Goal: Task Accomplishment & Management: Manage account settings

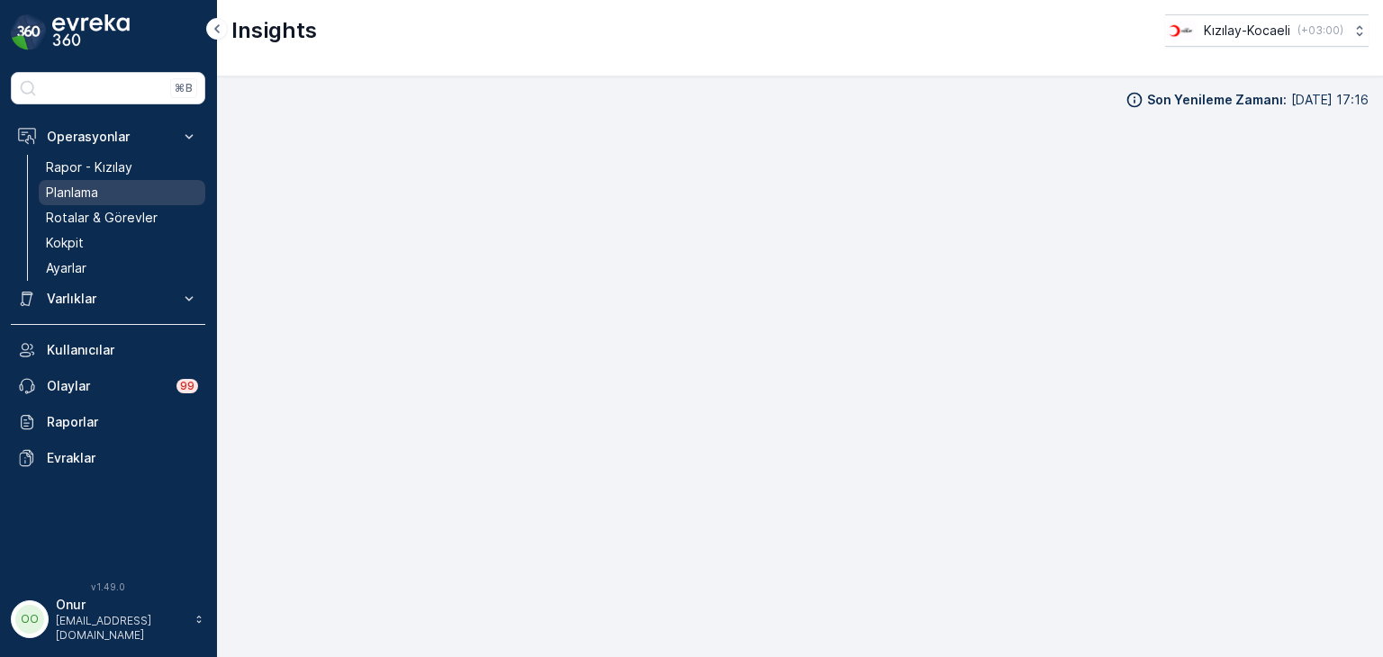
click at [74, 185] on p "Planlama" at bounding box center [72, 193] width 52 height 18
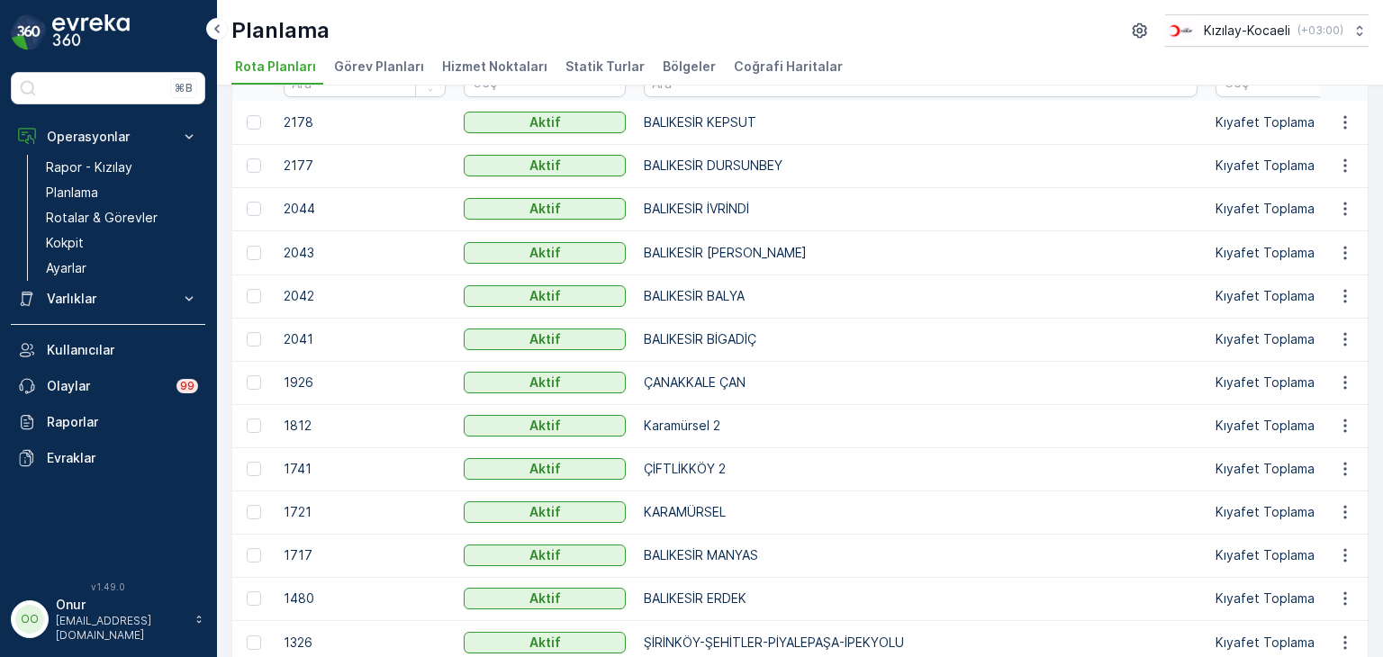
scroll to position [270, 0]
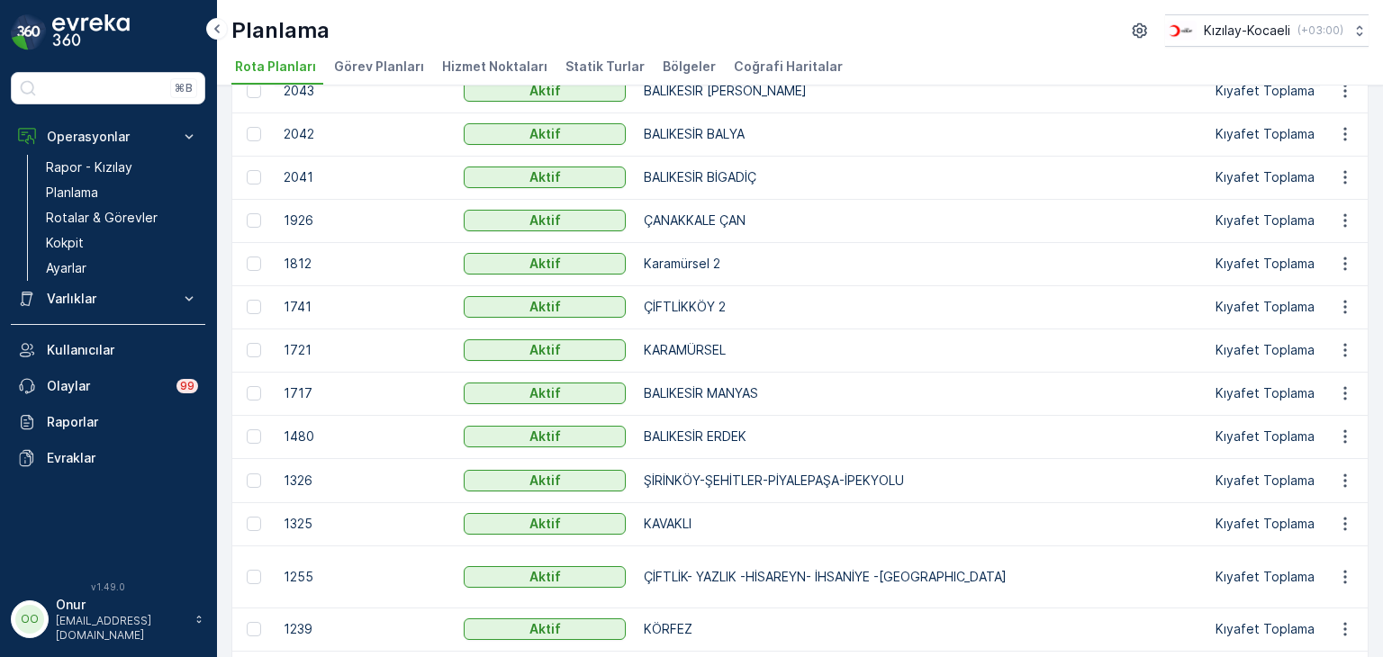
click at [761, 325] on td "ÇİFTLİKKÖY 2" at bounding box center [921, 307] width 572 height 43
drag, startPoint x: 772, startPoint y: 305, endPoint x: 1049, endPoint y: 376, distance: 286.2
click at [773, 305] on td "ÇİFTLİKKÖY 2" at bounding box center [921, 307] width 572 height 43
click at [1345, 313] on icon "button" at bounding box center [1346, 307] width 18 height 18
click at [1333, 323] on span "Rota Planını Düzenle" at bounding box center [1312, 332] width 123 height 18
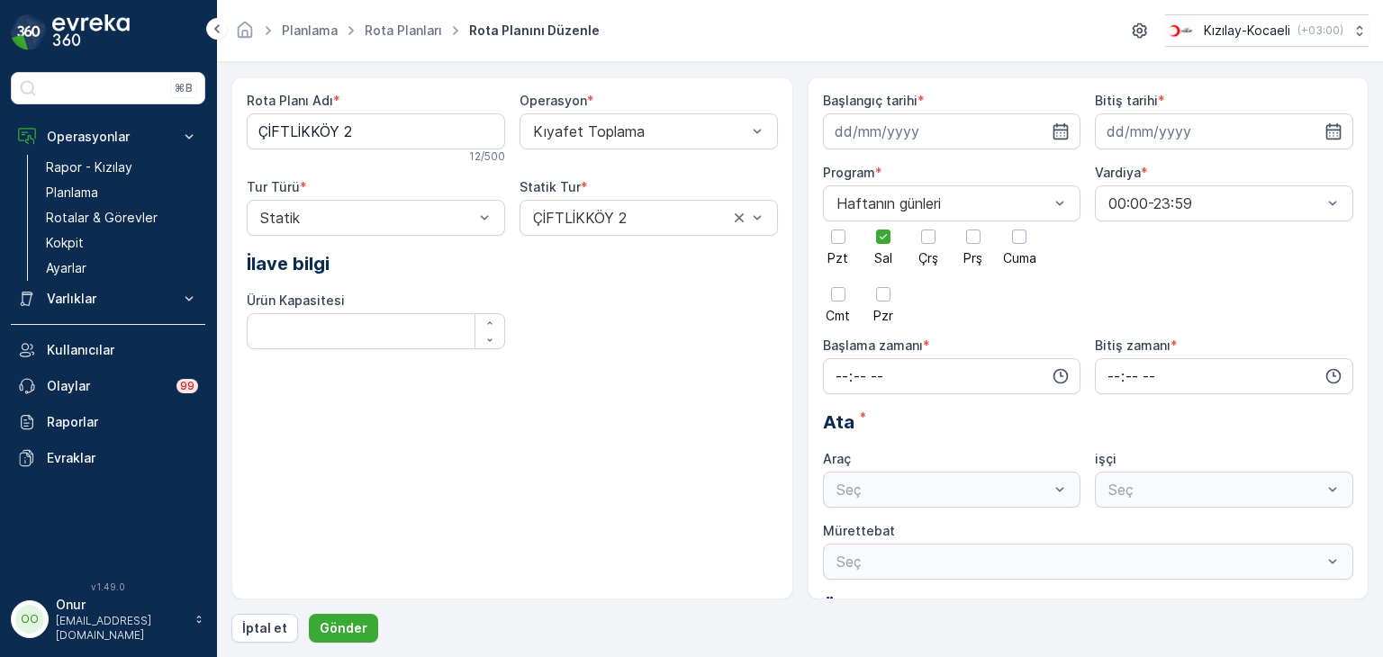
type input "[DATE]"
type input "09:10"
type input "23:59"
click at [890, 249] on div at bounding box center [883, 237] width 31 height 31
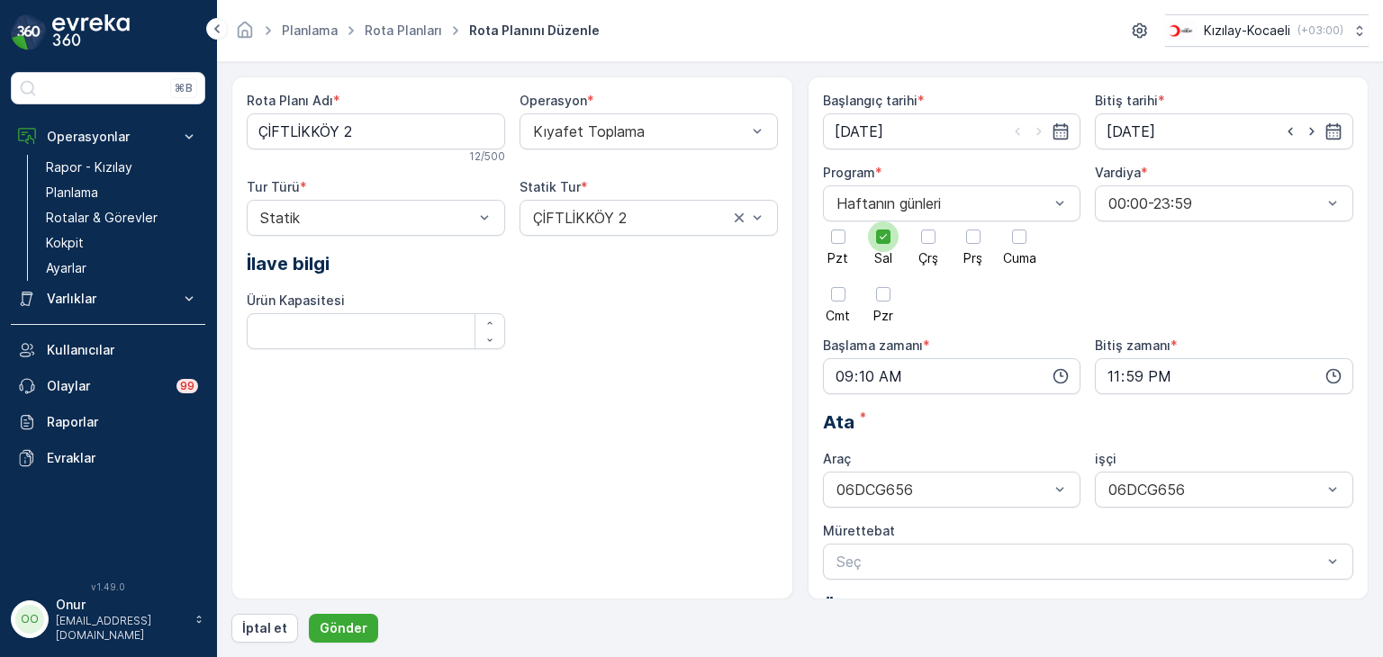
click at [884, 222] on input "Sal" at bounding box center [884, 222] width 0 height 0
click at [973, 409] on div "Ata *" at bounding box center [1088, 422] width 531 height 27
click at [1061, 372] on icon "button" at bounding box center [1061, 376] width 18 height 18
click at [848, 432] on span "08" at bounding box center [842, 432] width 16 height 18
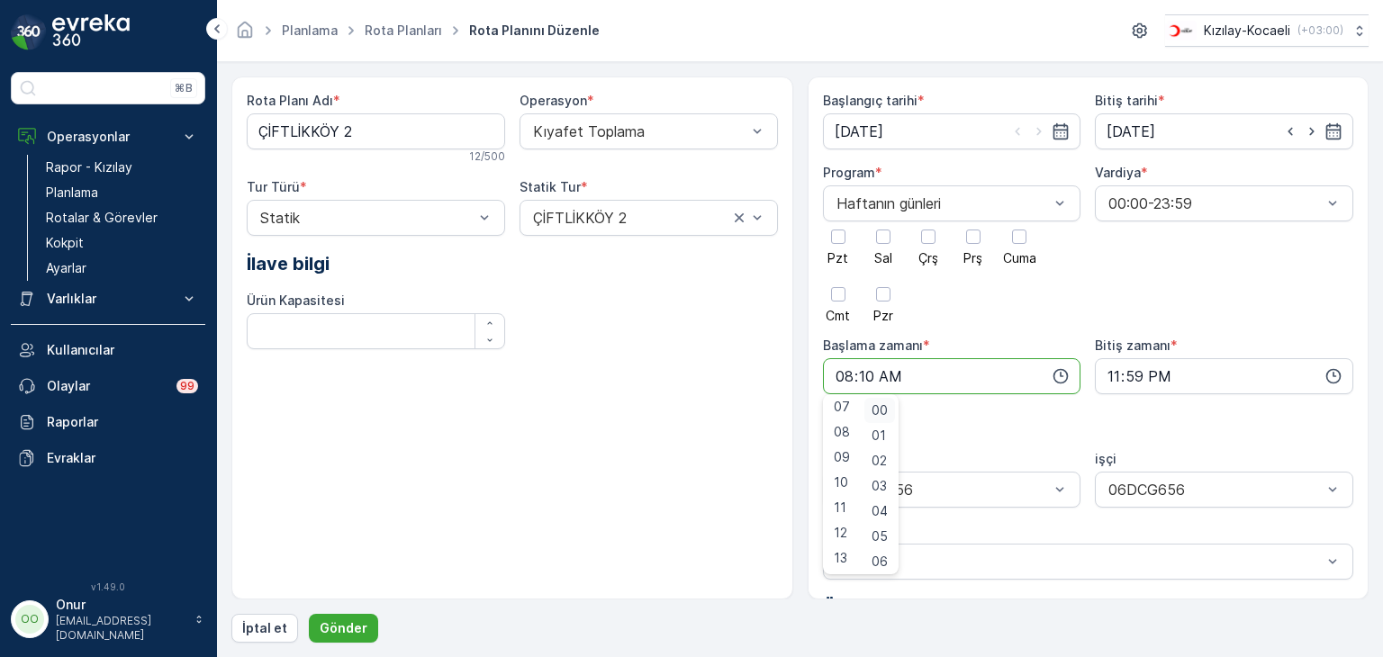
click at [888, 408] on span "00" at bounding box center [880, 411] width 16 height 18
type input "08:00"
click at [926, 232] on div at bounding box center [928, 237] width 14 height 14
click at [929, 222] on input "Çrş" at bounding box center [929, 222] width 0 height 0
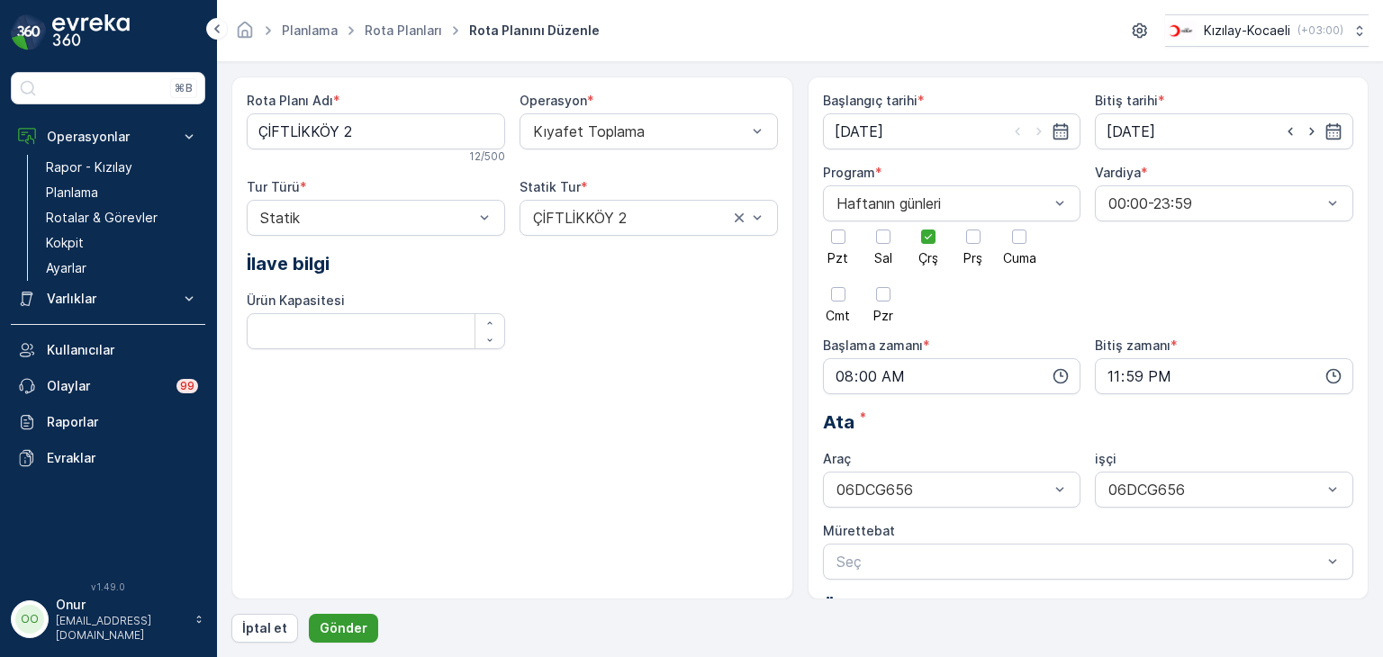
click at [367, 632] on button "Gönder" at bounding box center [343, 628] width 69 height 29
